Goal: Information Seeking & Learning: Learn about a topic

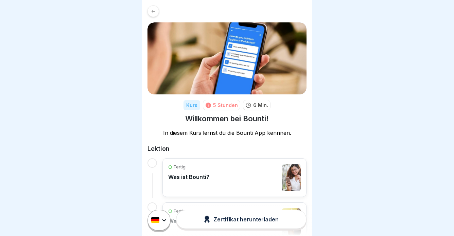
scroll to position [92, 0]
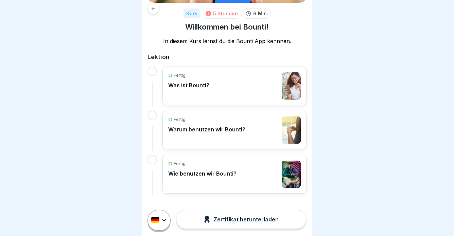
click at [285, 222] on button "Zertifikat herunterladen" at bounding box center [241, 219] width 130 height 19
click at [238, 178] on div "Fertig Wie benutzen wir Bounti?" at bounding box center [234, 174] width 132 height 27
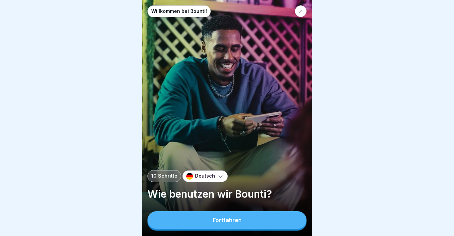
click at [301, 10] on icon at bounding box center [301, 11] width 4 height 4
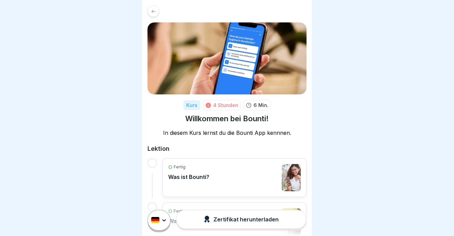
click at [201, 33] on img at bounding box center [226, 58] width 159 height 72
click at [156, 14] on div at bounding box center [153, 11] width 12 height 12
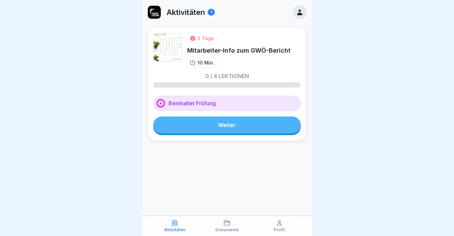
click at [215, 13] on div "1" at bounding box center [211, 12] width 7 height 7
click at [212, 13] on div "1" at bounding box center [211, 12] width 7 height 7
click at [254, 130] on link "Weiter" at bounding box center [226, 125] width 147 height 17
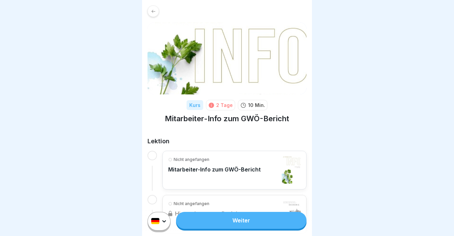
click at [151, 10] on div at bounding box center [153, 11] width 12 height 12
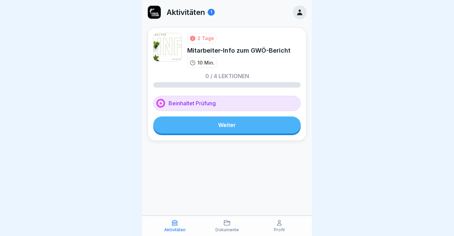
click at [296, 14] on div at bounding box center [300, 12] width 14 height 14
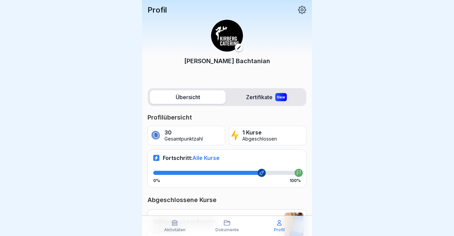
click at [89, 57] on div at bounding box center [227, 118] width 454 height 236
